Goal: Task Accomplishment & Management: Complete application form

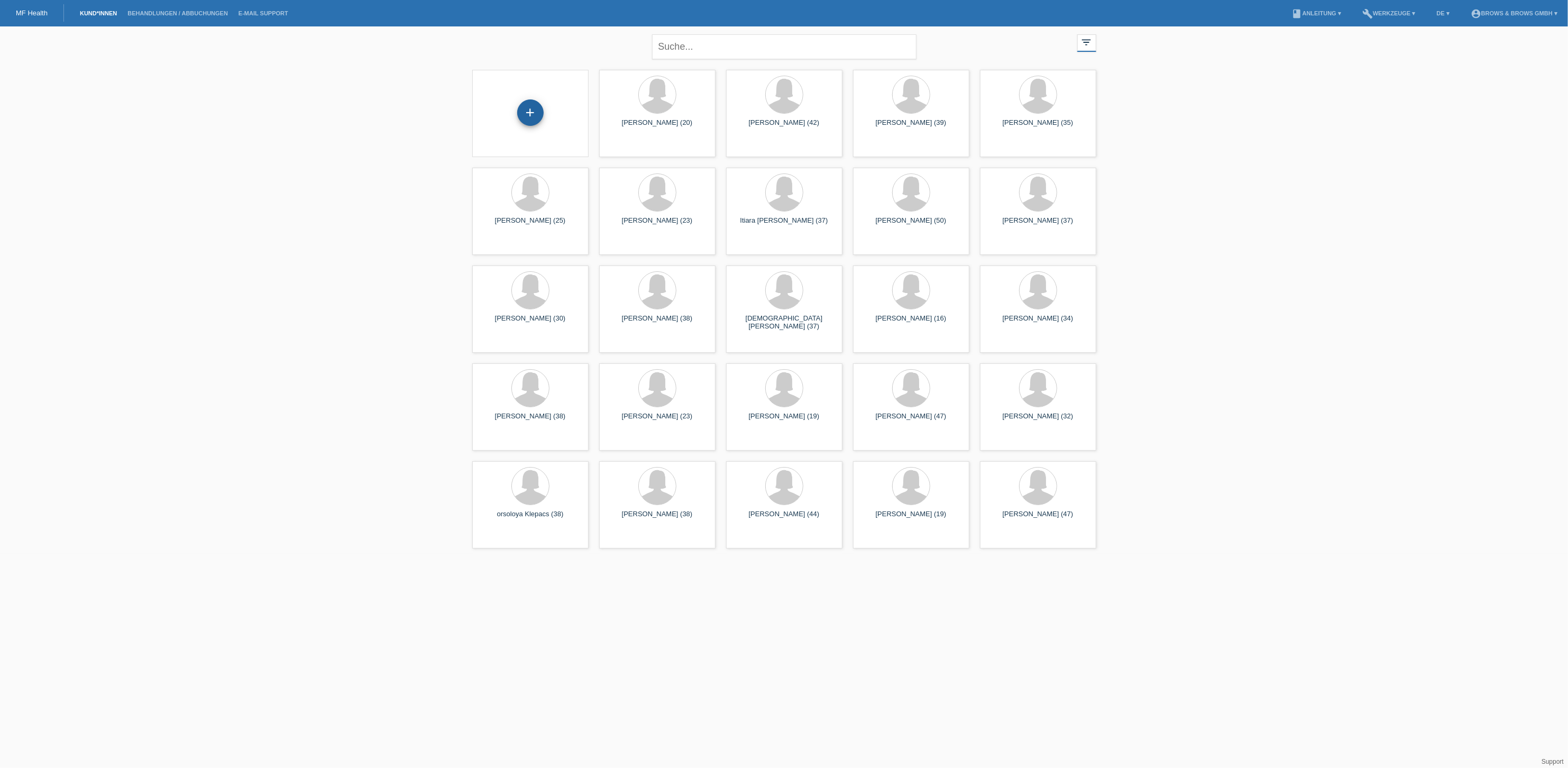
click at [530, 107] on div "+" at bounding box center [530, 113] width 26 height 26
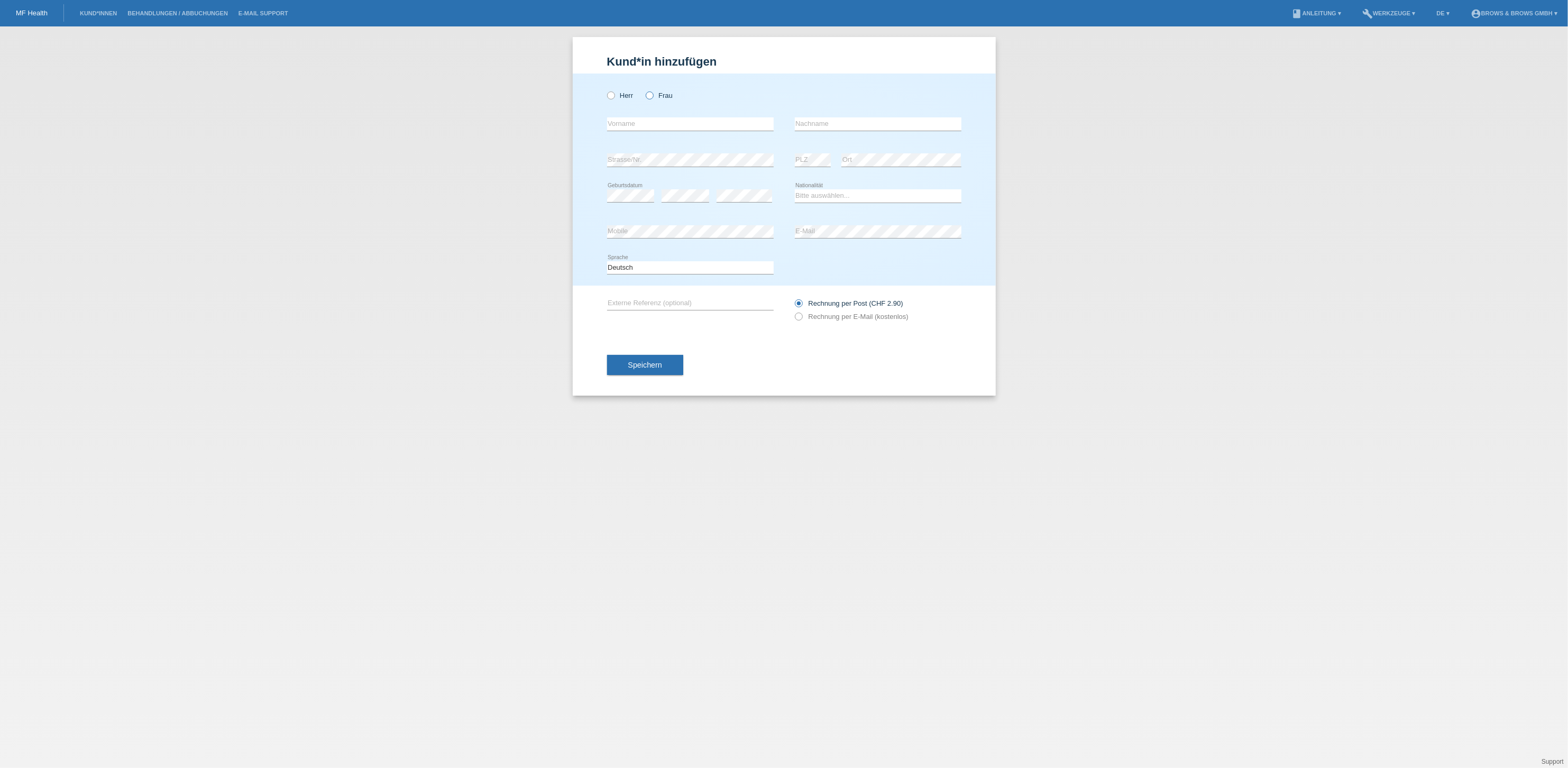
click at [644, 90] on icon at bounding box center [644, 90] width 0 height 0
click at [652, 98] on input "Frau" at bounding box center [649, 95] width 7 height 7
radio input "true"
type input "[PERSON_NAME]"
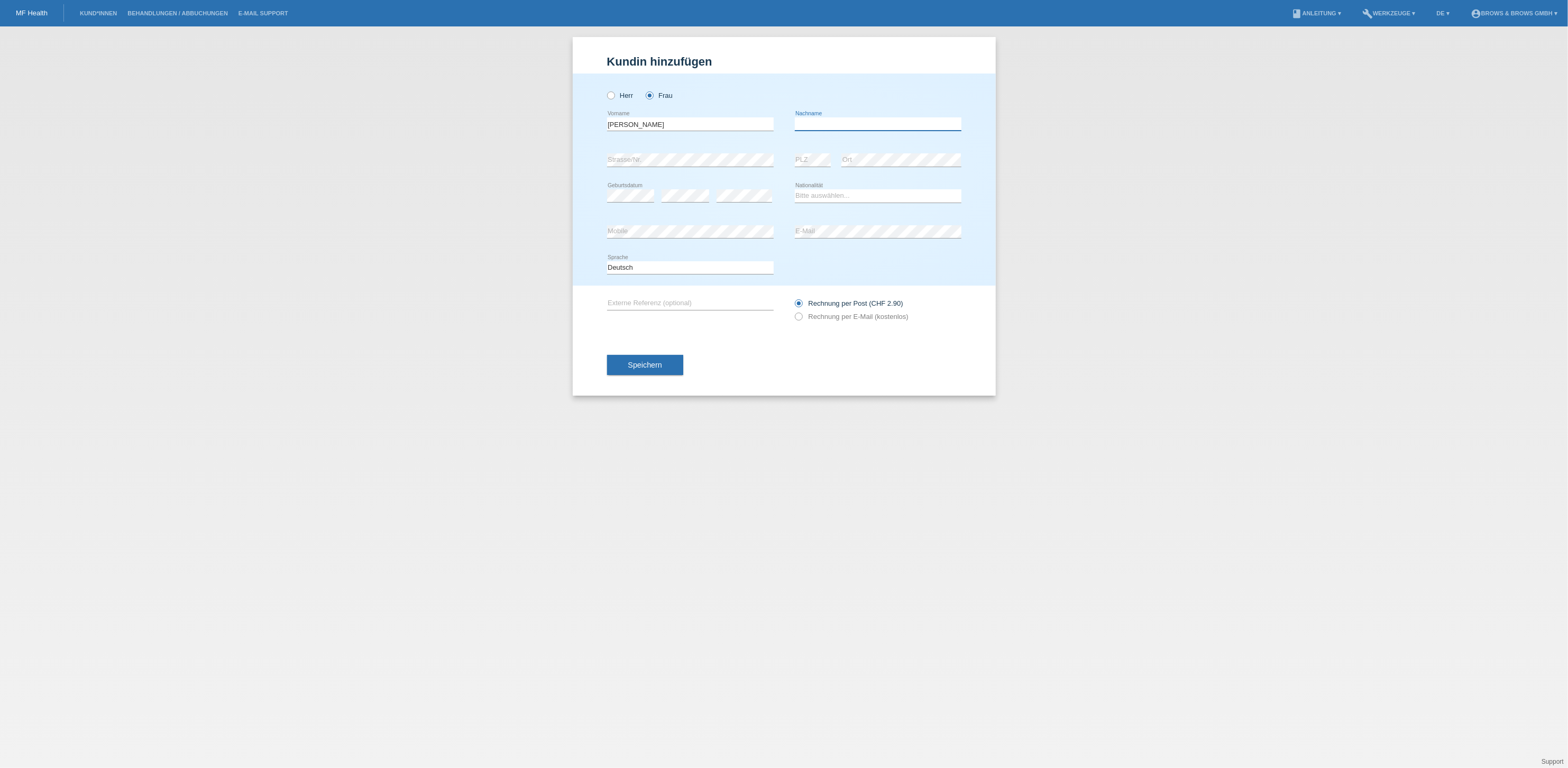
drag, startPoint x: 817, startPoint y: 121, endPoint x: 807, endPoint y: 121, distance: 10.0
type input "Smigalovic"
select select "CH"
click at [793, 311] on icon at bounding box center [793, 311] width 0 height 0
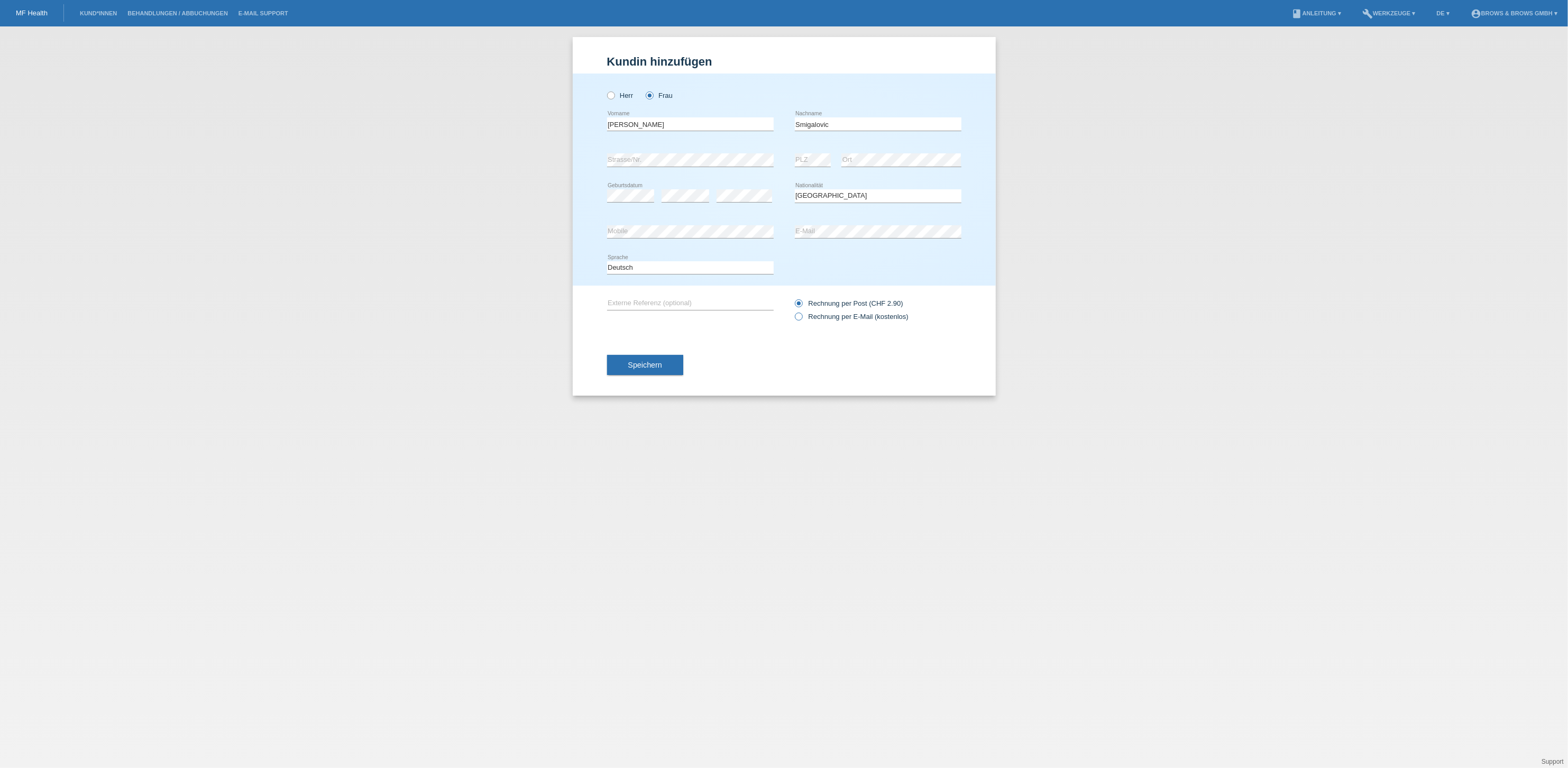
click at [801, 314] on input "Rechnung per E-Mail (kostenlos)" at bounding box center [798, 319] width 7 height 13
radio input "true"
click at [634, 361] on span "Speichern" at bounding box center [645, 365] width 34 height 9
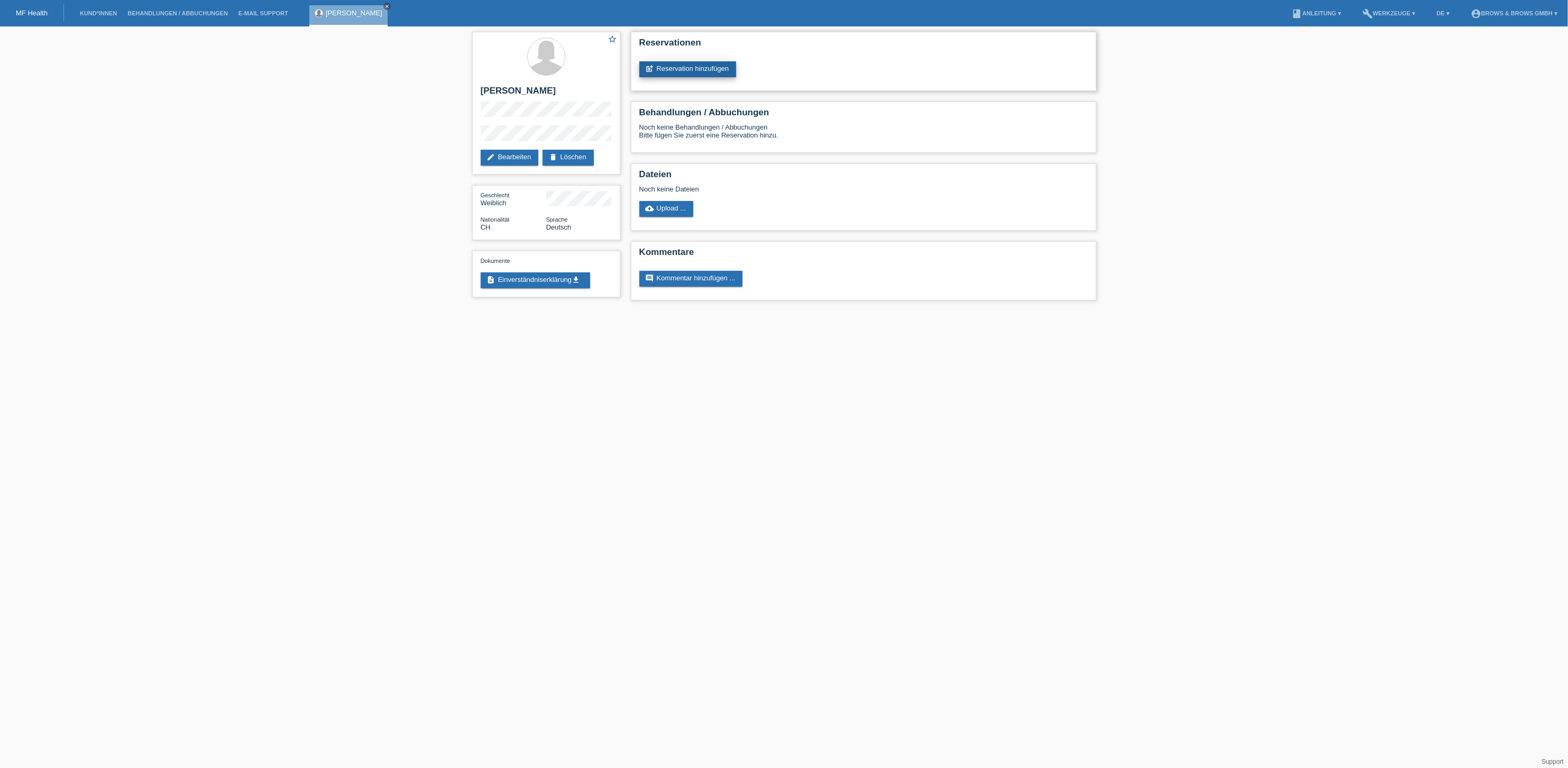
click at [687, 69] on link "post_add Reservation hinzufügen" at bounding box center [687, 69] width 97 height 16
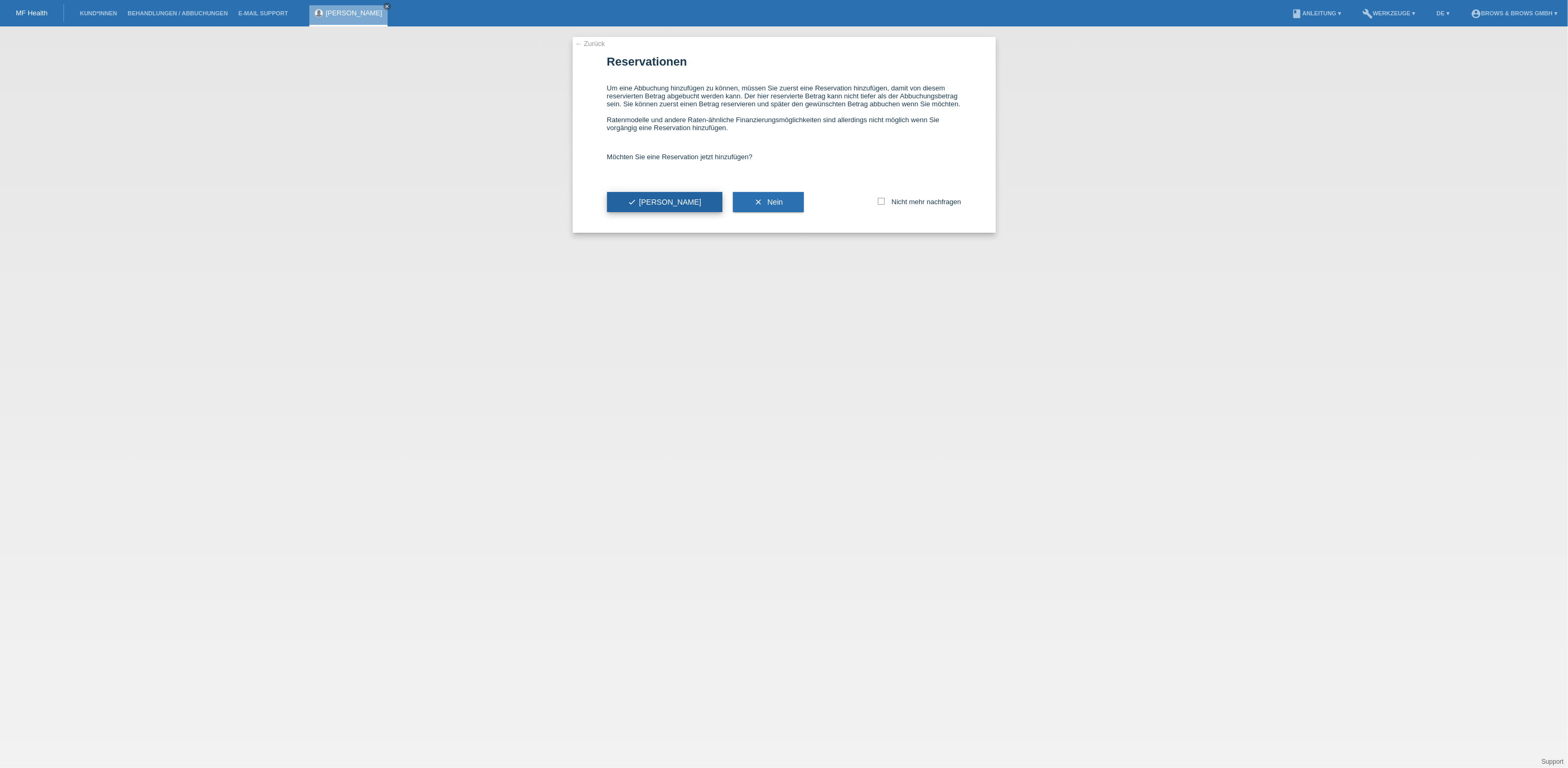
click at [659, 205] on button "check Ja" at bounding box center [665, 202] width 116 height 20
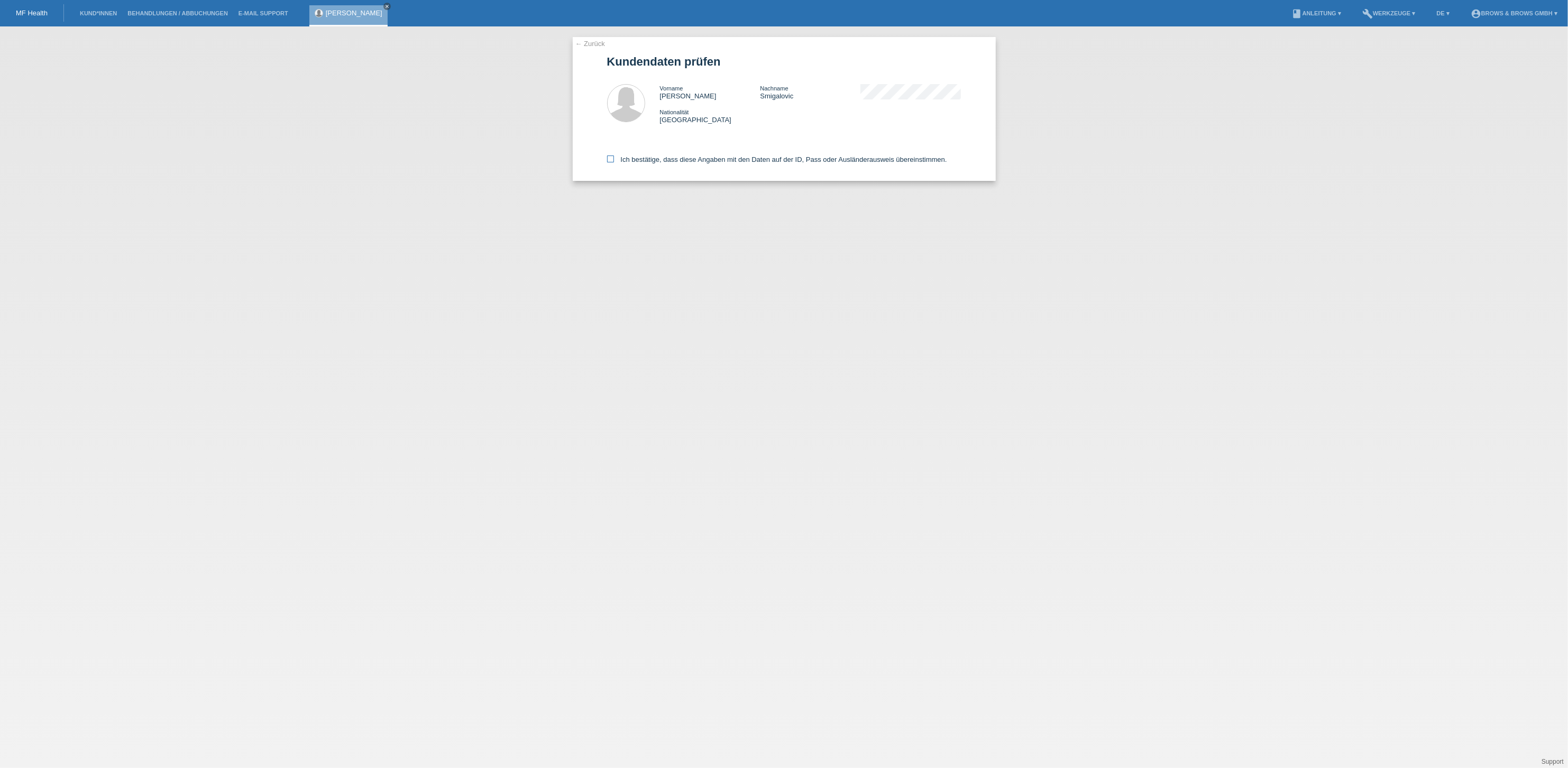
click at [612, 157] on icon at bounding box center [611, 159] width 7 height 7
click at [612, 157] on input "Ich bestätige, dass diese Angaben mit den Daten auf der ID, Pass oder Ausländer…" at bounding box center [611, 159] width 7 height 7
checkbox input "true"
